Goal: Check status: Check status

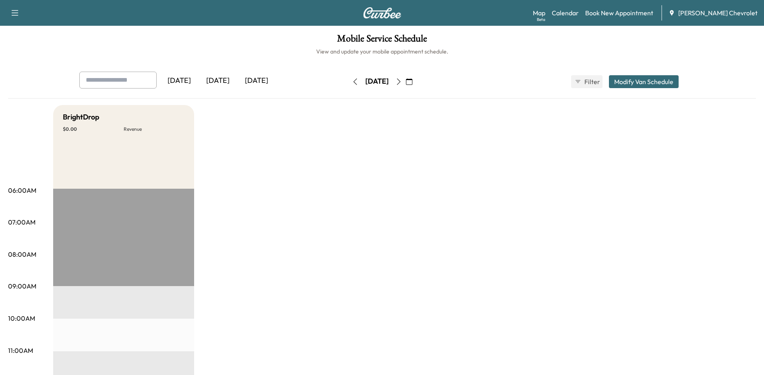
click at [262, 81] on div "[DATE]" at bounding box center [256, 81] width 39 height 19
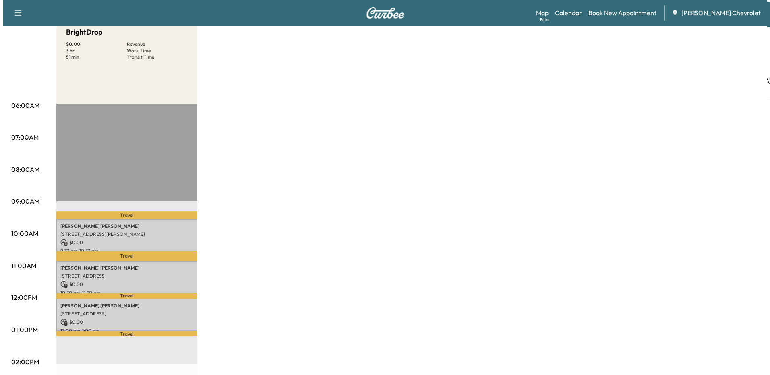
scroll to position [121, 0]
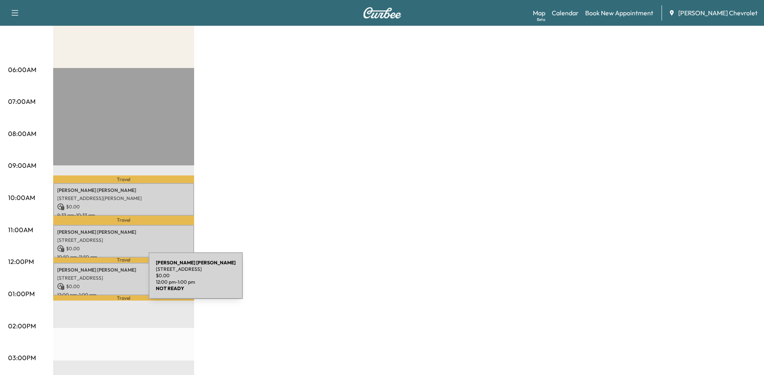
click at [88, 280] on div "[PERSON_NAME] [STREET_ADDRESS][PERSON_NAME] $ 0.00 12:00 pm - 1:00 pm" at bounding box center [123, 279] width 141 height 33
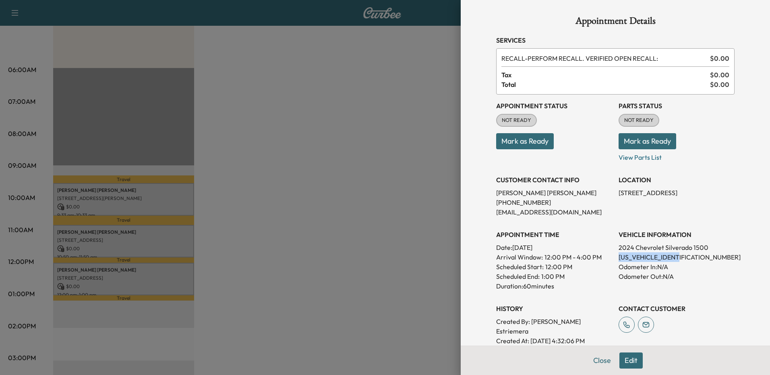
drag, startPoint x: 675, startPoint y: 258, endPoint x: 612, endPoint y: 259, distance: 63.2
click at [612, 259] on div "Appointment Status NOT READY Mark as Ready Parts Status NOT READY Mark as Ready…" at bounding box center [615, 230] width 238 height 271
drag, startPoint x: 612, startPoint y: 259, endPoint x: 625, endPoint y: 261, distance: 13.0
copy p "[US_VEHICLE_IDENTIFICATION_NUMBER]"
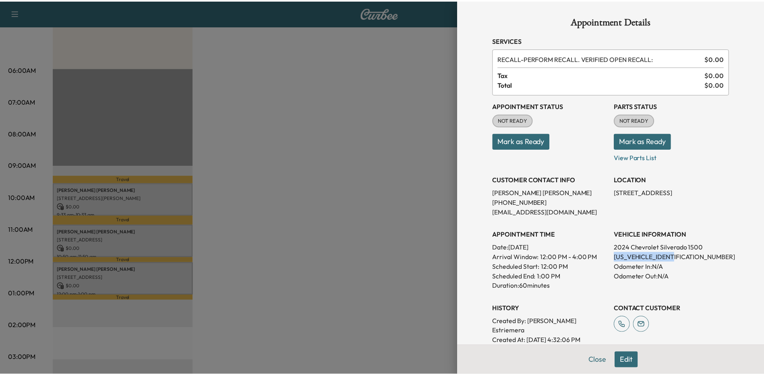
scroll to position [0, 0]
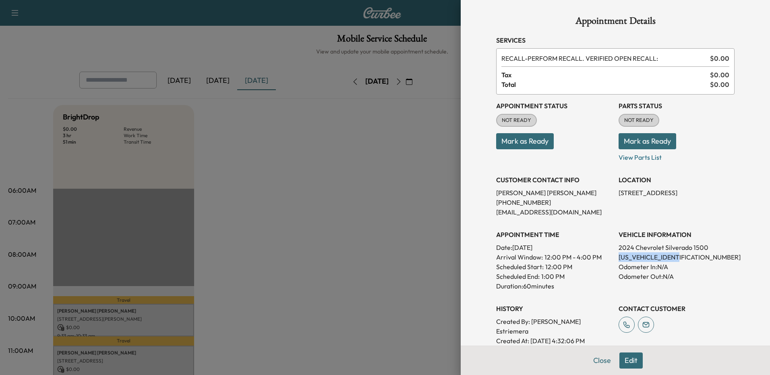
drag, startPoint x: 597, startPoint y: 358, endPoint x: 594, endPoint y: 360, distance: 4.1
click at [597, 358] on button "Close" at bounding box center [602, 361] width 28 height 16
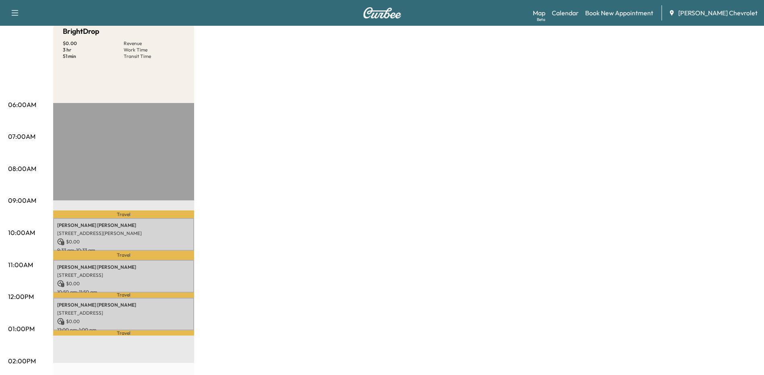
scroll to position [161, 0]
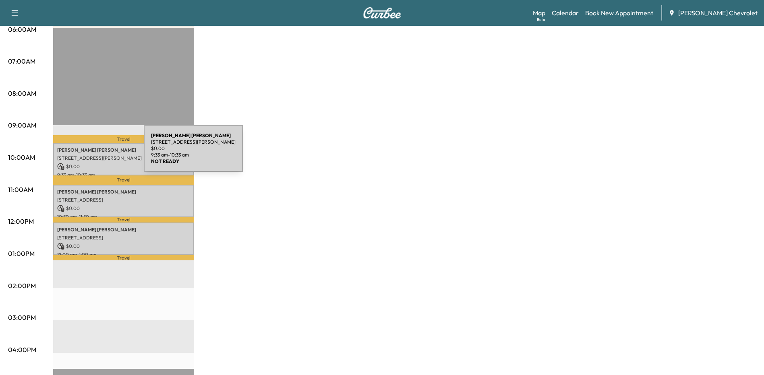
click at [83, 155] on p "[STREET_ADDRESS][PERSON_NAME]" at bounding box center [123, 158] width 133 height 6
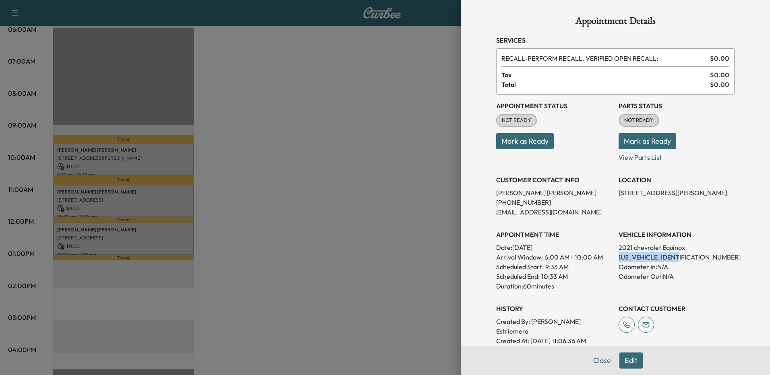
drag, startPoint x: 681, startPoint y: 258, endPoint x: 611, endPoint y: 257, distance: 70.1
click at [611, 257] on div "Appointment Status NOT READY Mark as Ready Parts Status NOT READY Mark as Ready…" at bounding box center [615, 220] width 238 height 251
drag, startPoint x: 611, startPoint y: 257, endPoint x: 634, endPoint y: 259, distance: 23.4
copy p "[US_VEHICLE_IDENTIFICATION_NUMBER]"
click at [594, 363] on button "Close" at bounding box center [602, 361] width 28 height 16
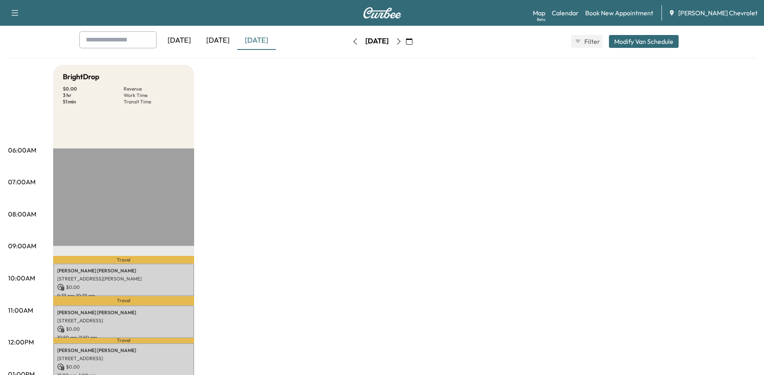
scroll to position [0, 0]
